Goal: Information Seeking & Learning: Learn about a topic

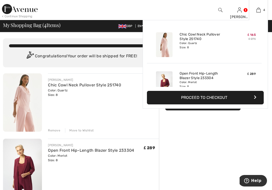
click at [197, 95] on button "Proceed to Checkout" at bounding box center [205, 98] width 117 height 14
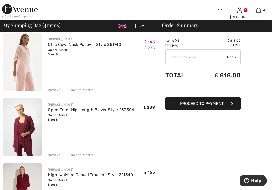
scroll to position [44, 0]
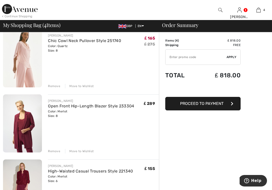
click at [54, 86] on div "Remove" at bounding box center [54, 86] width 12 height 5
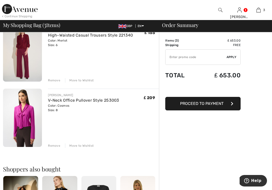
scroll to position [118, 0]
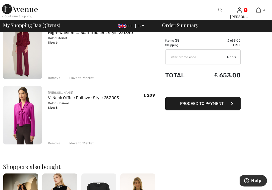
click at [53, 143] on div "Remove" at bounding box center [54, 143] width 12 height 5
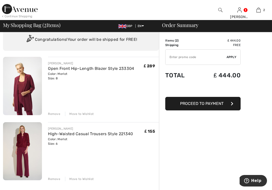
scroll to position [16, 0]
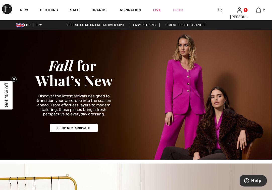
click at [141, 24] on link "Easy Returns" at bounding box center [144, 25] width 31 height 4
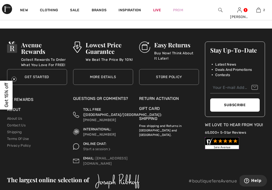
scroll to position [580, 0]
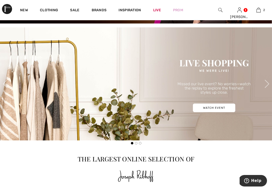
scroll to position [78, 0]
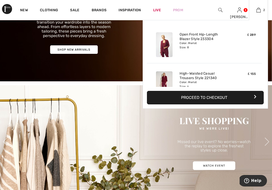
click at [204, 44] on div "Color: Merlot Size: 8" at bounding box center [203, 45] width 49 height 8
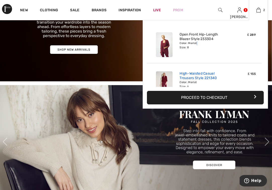
click at [186, 75] on link "High-Waisted Casual Trousers Style 221340" at bounding box center [203, 75] width 49 height 9
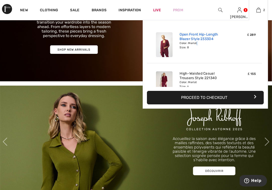
click at [189, 41] on link "Open Front Hip-Length Blazer Style 233304" at bounding box center [203, 36] width 49 height 9
click at [167, 43] on img at bounding box center [164, 44] width 17 height 25
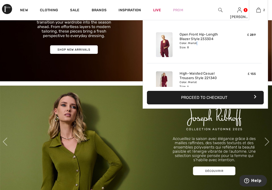
click at [167, 43] on img at bounding box center [164, 44] width 17 height 25
click at [172, 45] on img at bounding box center [164, 44] width 17 height 25
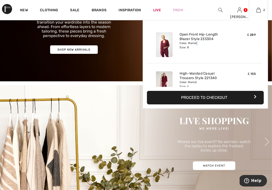
click at [172, 45] on img at bounding box center [164, 44] width 17 height 25
click at [184, 36] on link "Open Front Hip-Length Blazer Style 233304" at bounding box center [203, 36] width 49 height 9
click at [186, 39] on link "Open Front Hip-Length Blazer Style 233304" at bounding box center [203, 36] width 49 height 9
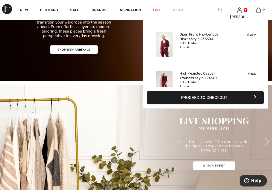
click at [173, 40] on div at bounding box center [164, 44] width 27 height 29
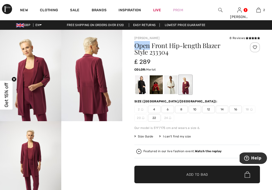
click at [95, 96] on img at bounding box center [91, 76] width 61 height 92
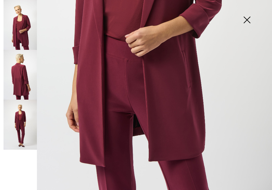
scroll to position [217, 0]
click at [248, 19] on img at bounding box center [246, 21] width 25 height 26
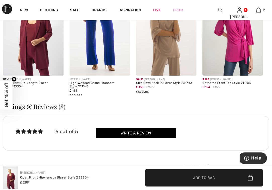
scroll to position [618, 0]
click at [40, 57] on img at bounding box center [33, 30] width 60 height 91
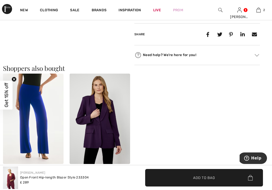
scroll to position [280, 0]
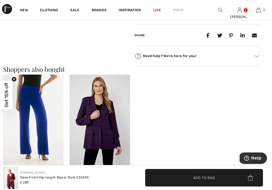
click at [88, 109] on img at bounding box center [99, 120] width 60 height 91
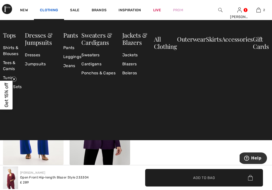
click at [48, 11] on link "Clothing" at bounding box center [49, 10] width 18 height 5
click at [12, 65] on link "Tees & Camis" at bounding box center [14, 65] width 22 height 15
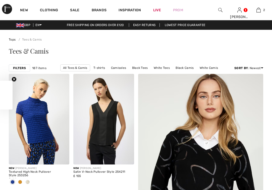
checkbox input "true"
click at [22, 67] on strong "Filters" at bounding box center [19, 68] width 13 height 5
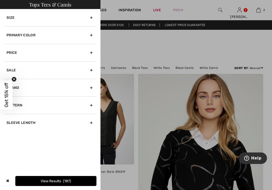
click at [29, 39] on div "Primary Color" at bounding box center [50, 35] width 92 height 18
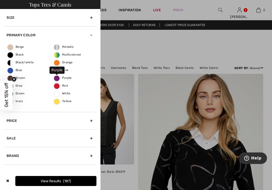
click at [57, 78] on span "Purple" at bounding box center [63, 78] width 18 height 4
click at [0, 0] on input "Purple" at bounding box center [0, 0] width 0 height 0
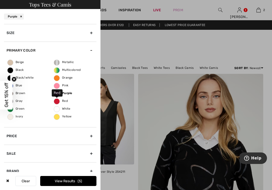
click at [56, 101] on span "Red" at bounding box center [61, 101] width 14 height 4
click at [0, 0] on input "Red" at bounding box center [0, 0] width 0 height 0
click at [47, 182] on button "View Results 23" at bounding box center [68, 181] width 56 height 10
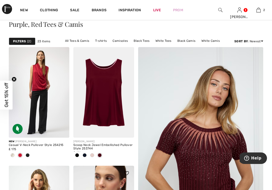
scroll to position [22, 0]
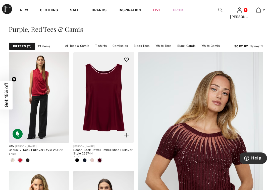
click at [102, 124] on img at bounding box center [103, 97] width 60 height 91
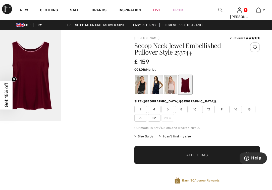
click at [37, 85] on img at bounding box center [30, 76] width 61 height 92
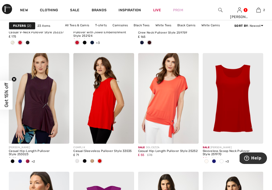
scroll to position [259, 0]
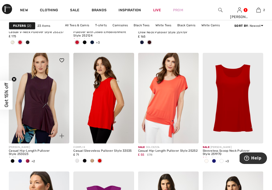
click at [43, 94] on img at bounding box center [39, 98] width 60 height 91
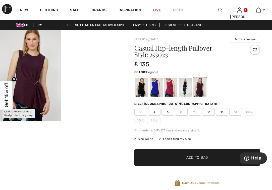
click at [166, 80] on div at bounding box center [170, 87] width 13 height 19
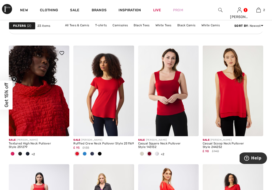
scroll to position [549, 0]
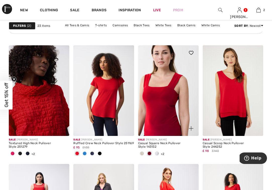
click at [167, 106] on img at bounding box center [168, 90] width 60 height 91
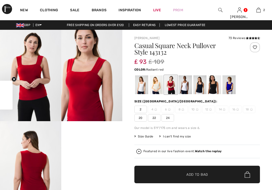
checkbox input "true"
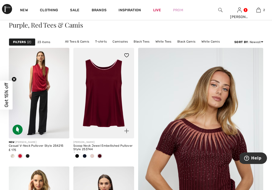
scroll to position [9, 0]
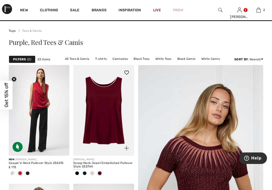
click at [98, 96] on img at bounding box center [103, 110] width 60 height 91
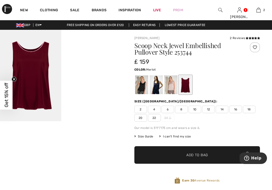
click at [181, 83] on div at bounding box center [185, 84] width 13 height 19
click at [30, 92] on img at bounding box center [30, 76] width 61 height 92
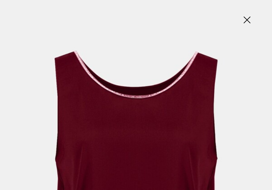
click at [247, 20] on img at bounding box center [246, 21] width 25 height 26
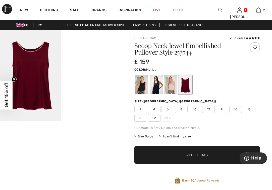
click at [184, 82] on div at bounding box center [185, 84] width 13 height 19
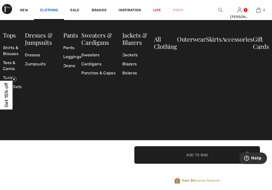
click at [45, 10] on link "Clothing" at bounding box center [49, 10] width 18 height 5
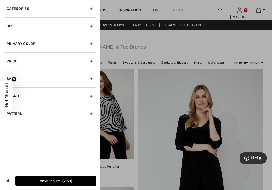
click at [111, 14] on div at bounding box center [136, 95] width 272 height 190
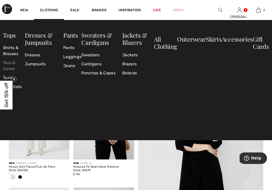
click at [10, 63] on link "Tees & Camis" at bounding box center [14, 65] width 22 height 15
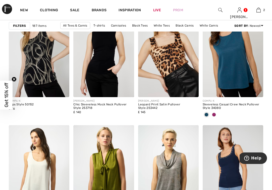
scroll to position [588, 0]
click at [214, 114] on span at bounding box center [214, 115] width 4 height 4
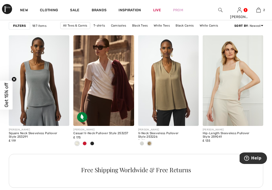
scroll to position [798, 0]
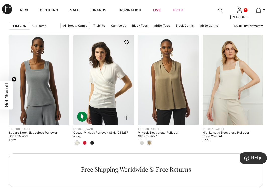
click at [110, 113] on img at bounding box center [103, 80] width 60 height 91
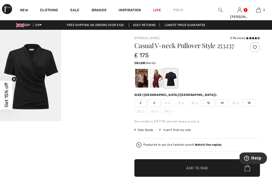
click at [153, 81] on div at bounding box center [155, 78] width 13 height 19
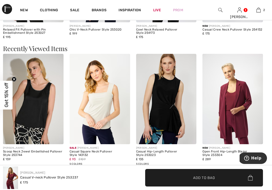
scroll to position [544, 0]
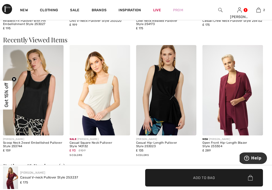
click at [224, 106] on img at bounding box center [232, 90] width 60 height 91
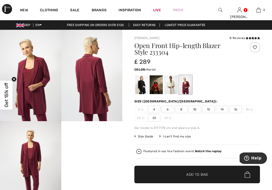
click at [37, 156] on img at bounding box center [30, 167] width 61 height 92
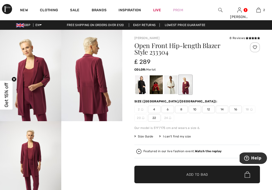
click at [33, 153] on img at bounding box center [30, 167] width 61 height 92
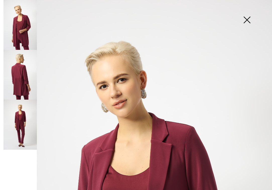
click at [246, 20] on img at bounding box center [246, 21] width 25 height 26
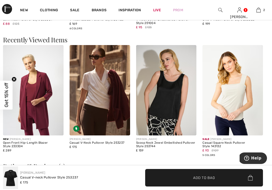
click at [229, 65] on img at bounding box center [232, 90] width 60 height 91
click at [231, 85] on img at bounding box center [232, 90] width 60 height 91
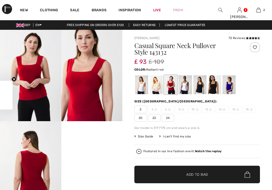
checkbox input "true"
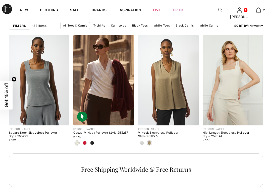
scroll to position [798, 0]
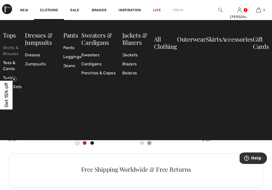
click at [9, 49] on link "Shirts & Blouses" at bounding box center [14, 50] width 22 height 15
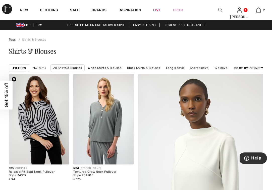
click at [23, 68] on strong "Filters" at bounding box center [19, 68] width 13 height 5
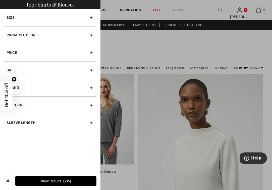
click at [29, 37] on div "Primary Color" at bounding box center [50, 35] width 92 height 18
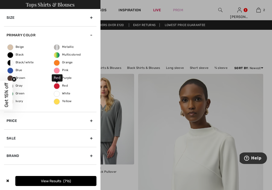
click at [57, 86] on span "Red" at bounding box center [61, 86] width 14 height 4
click at [0, 0] on input "Red" at bounding box center [0, 0] width 0 height 0
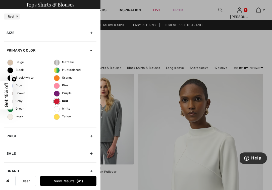
click at [46, 180] on button "View Results 41" at bounding box center [68, 181] width 56 height 10
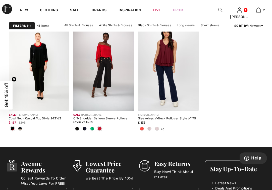
scroll to position [1492, 0]
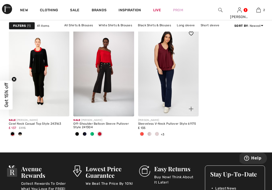
click at [165, 93] on img at bounding box center [168, 71] width 60 height 91
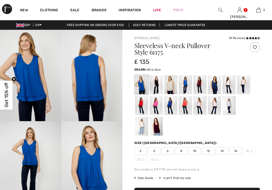
click at [200, 81] on div at bounding box center [199, 84] width 13 height 19
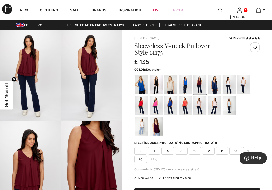
click at [149, 126] on div at bounding box center [155, 126] width 13 height 19
